Goal: Information Seeking & Learning: Learn about a topic

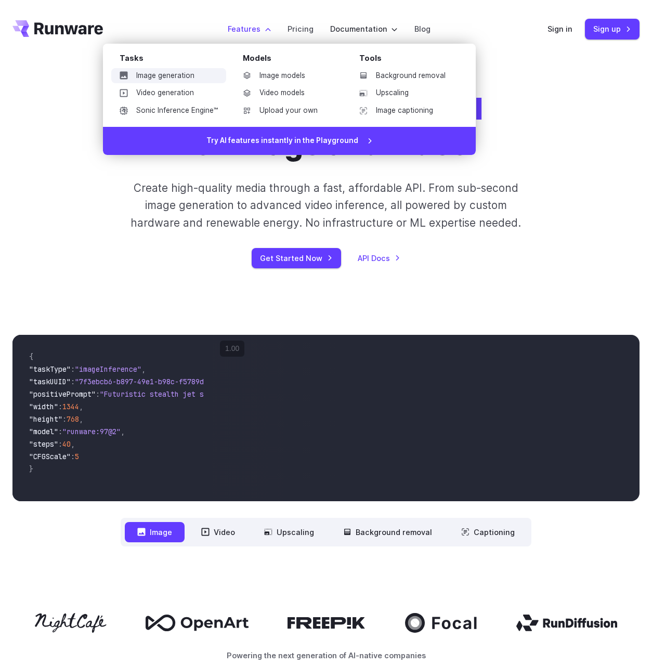
click at [180, 75] on link "Image generation" at bounding box center [168, 76] width 115 height 16
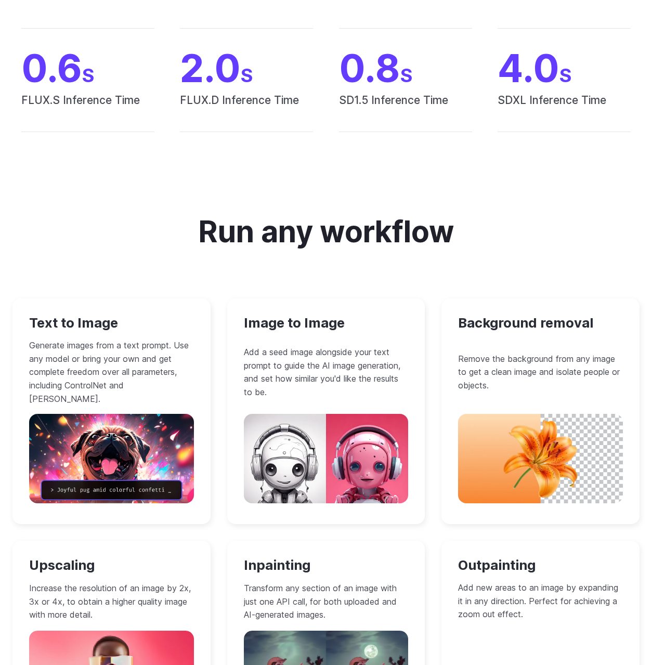
scroll to position [717, 0]
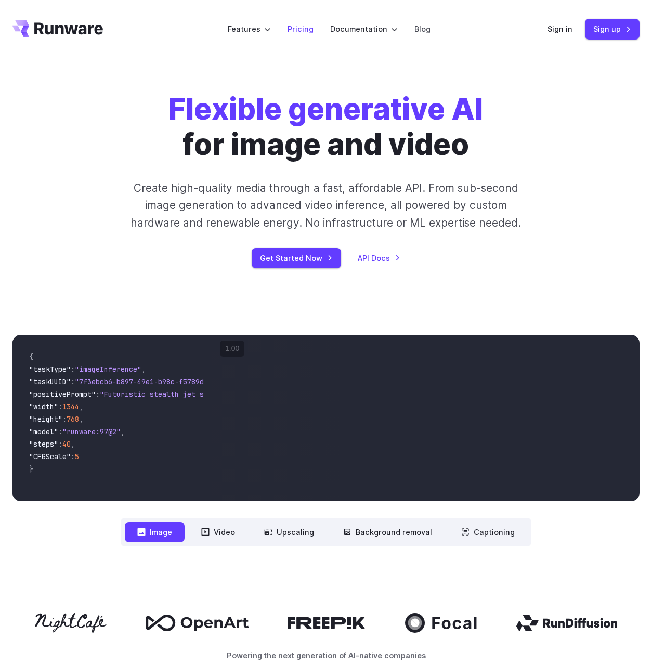
click at [308, 31] on link "Pricing" at bounding box center [300, 29] width 26 height 12
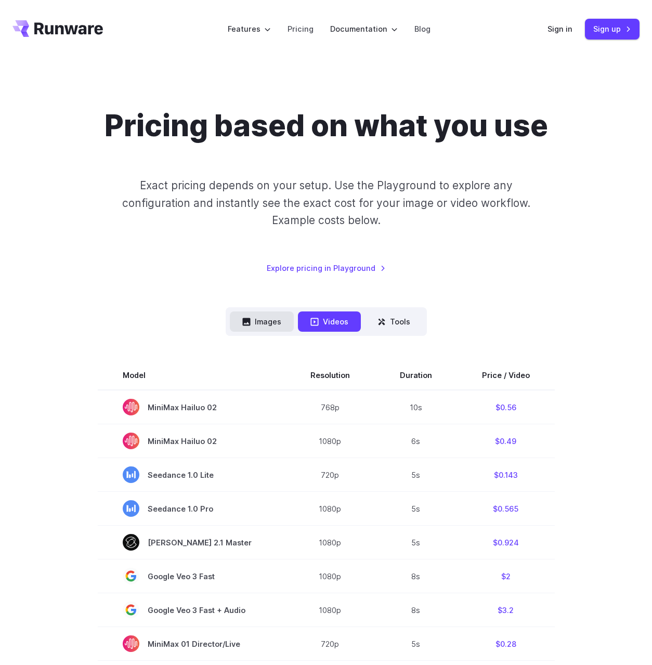
click at [257, 331] on button "Images" at bounding box center [262, 321] width 64 height 20
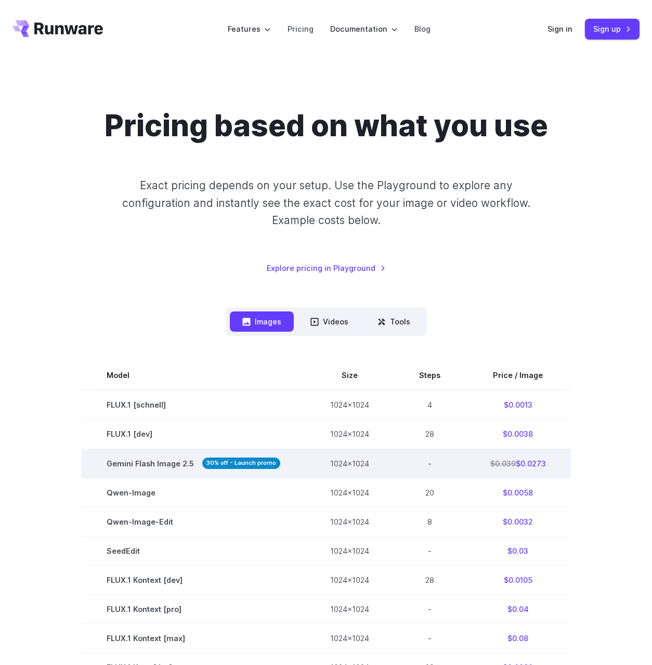
click at [224, 462] on strong "30% off - Launch promo" at bounding box center [241, 462] width 78 height 11
click at [160, 464] on span "Gemini Flash Image 2.5 30% off - Launch promo" at bounding box center [194, 463] width 174 height 12
